Goal: Find contact information: Find contact information

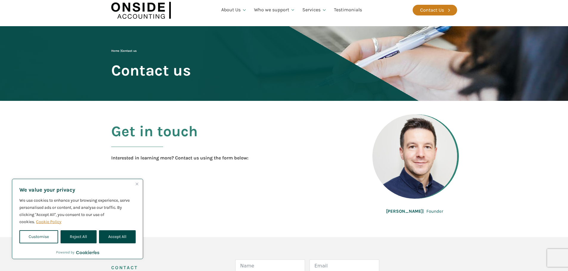
scroll to position [30, 0]
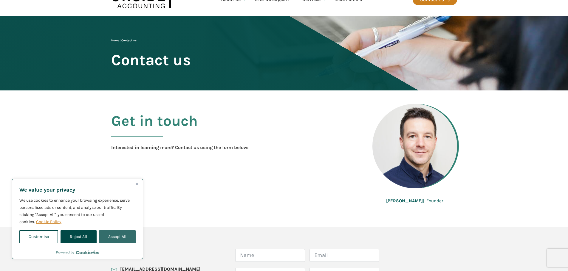
click at [124, 239] on button "Accept All" at bounding box center [117, 237] width 37 height 13
checkbox input "true"
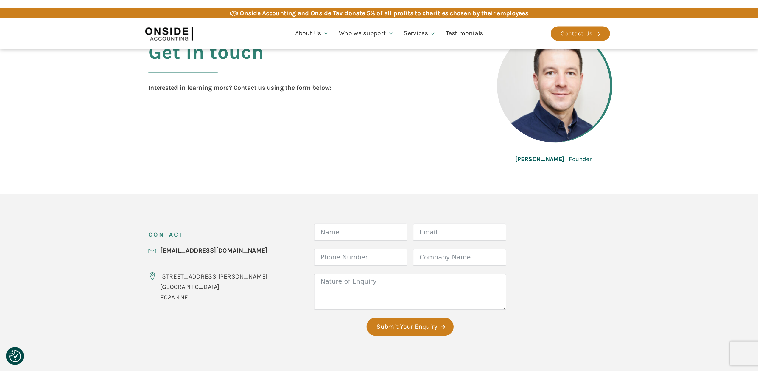
scroll to position [119, 0]
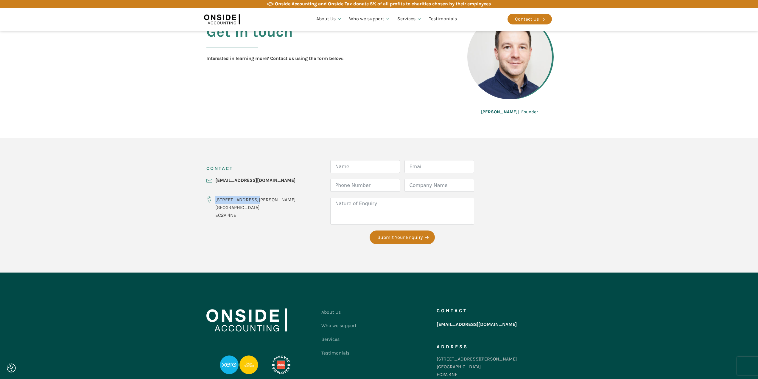
drag, startPoint x: 254, startPoint y: 198, endPoint x: 215, endPoint y: 198, distance: 39.0
click at [215, 198] on div "CONTACT [EMAIL_ADDRESS][DOMAIN_NAME] [STREET_ADDRESS][PERSON_NAME]" at bounding box center [251, 191] width 89 height 63
copy div "[STREET_ADDRESS][PERSON_NAME]"
drag, startPoint x: 234, startPoint y: 215, endPoint x: 215, endPoint y: 213, distance: 19.4
click at [215, 213] on div "[STREET_ADDRESS][PERSON_NAME]" at bounding box center [251, 207] width 89 height 23
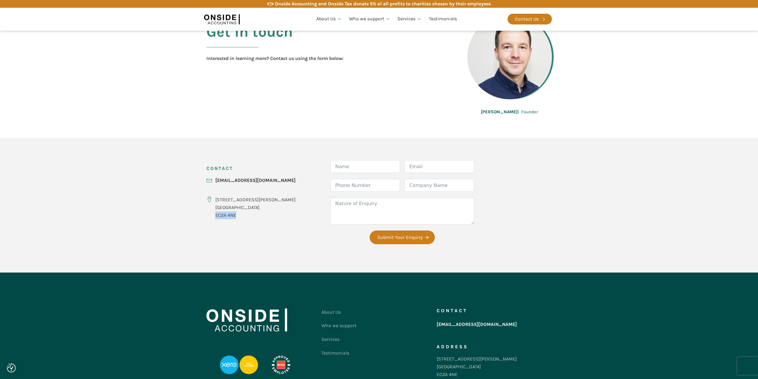
copy div "EC2A 4NE"
